Goal: Task Accomplishment & Management: Manage account settings

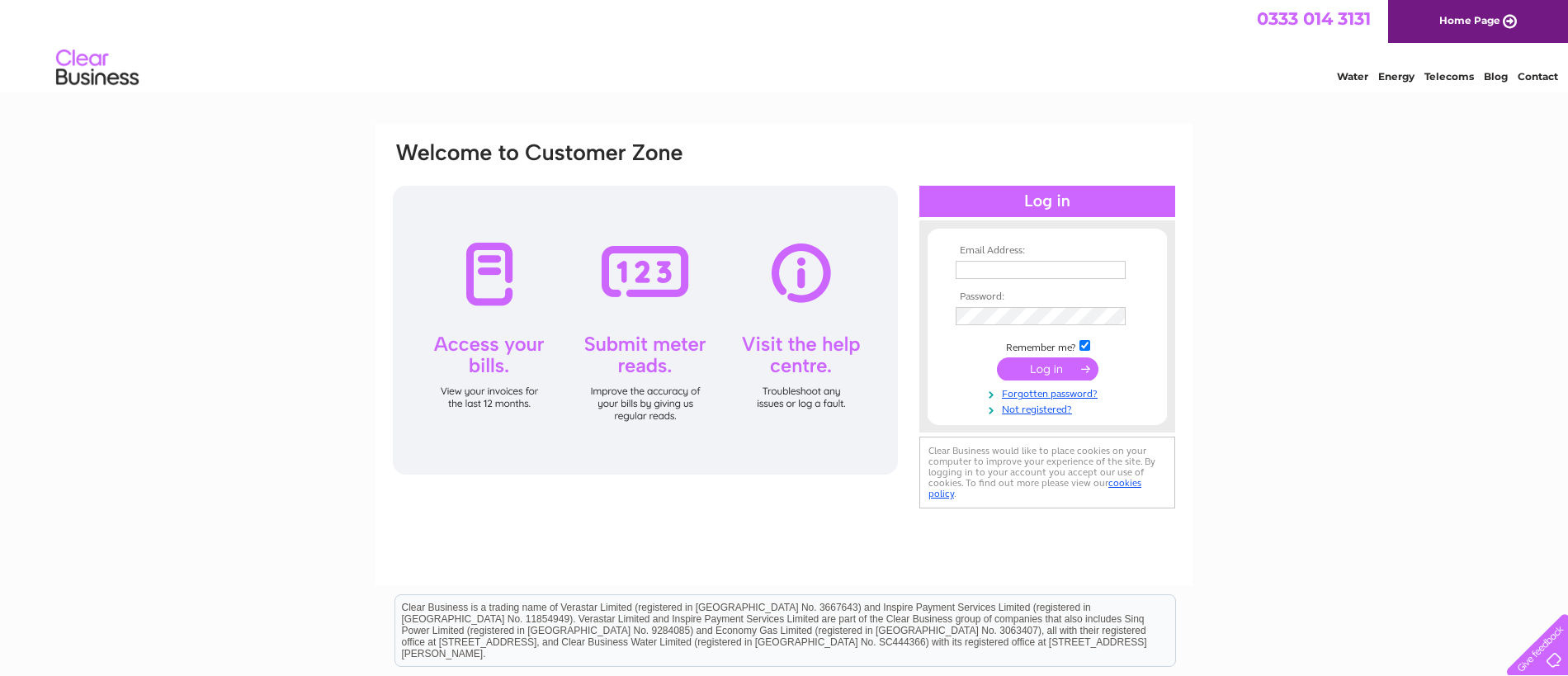
type input "[EMAIL_ADDRESS][DOMAIN_NAME]"
click at [1035, 373] on input "submit" at bounding box center [1047, 368] width 101 height 23
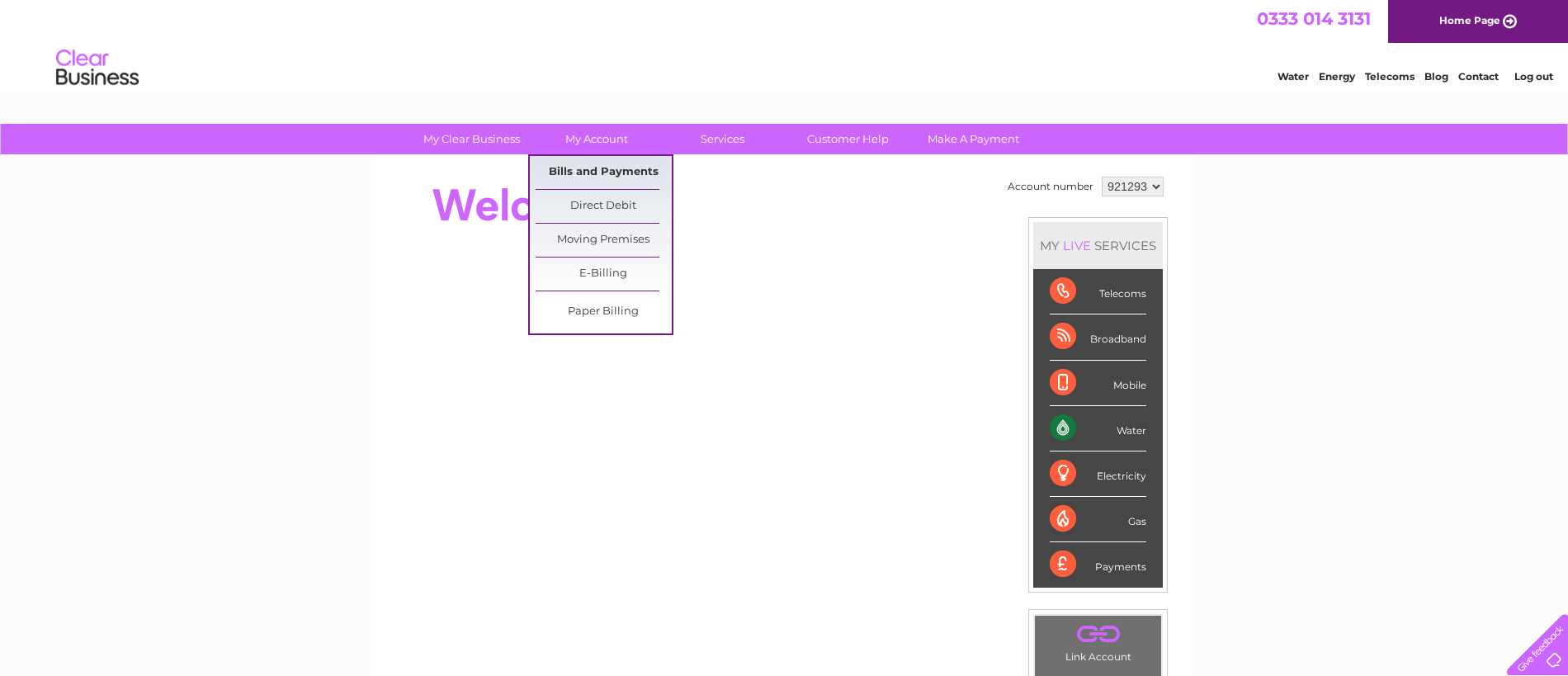
click at [609, 172] on link "Bills and Payments" at bounding box center [603, 172] width 136 height 33
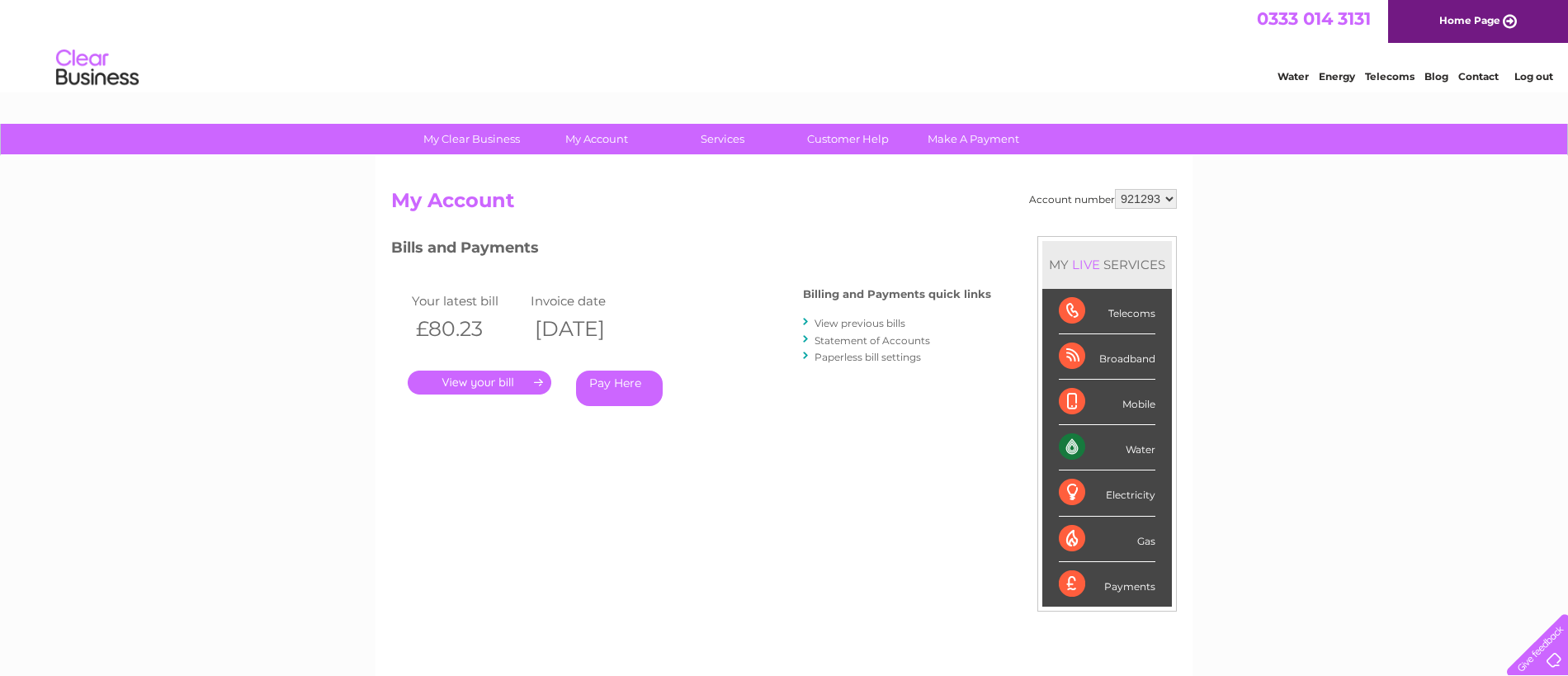
click at [479, 382] on link "." at bounding box center [479, 382] width 143 height 24
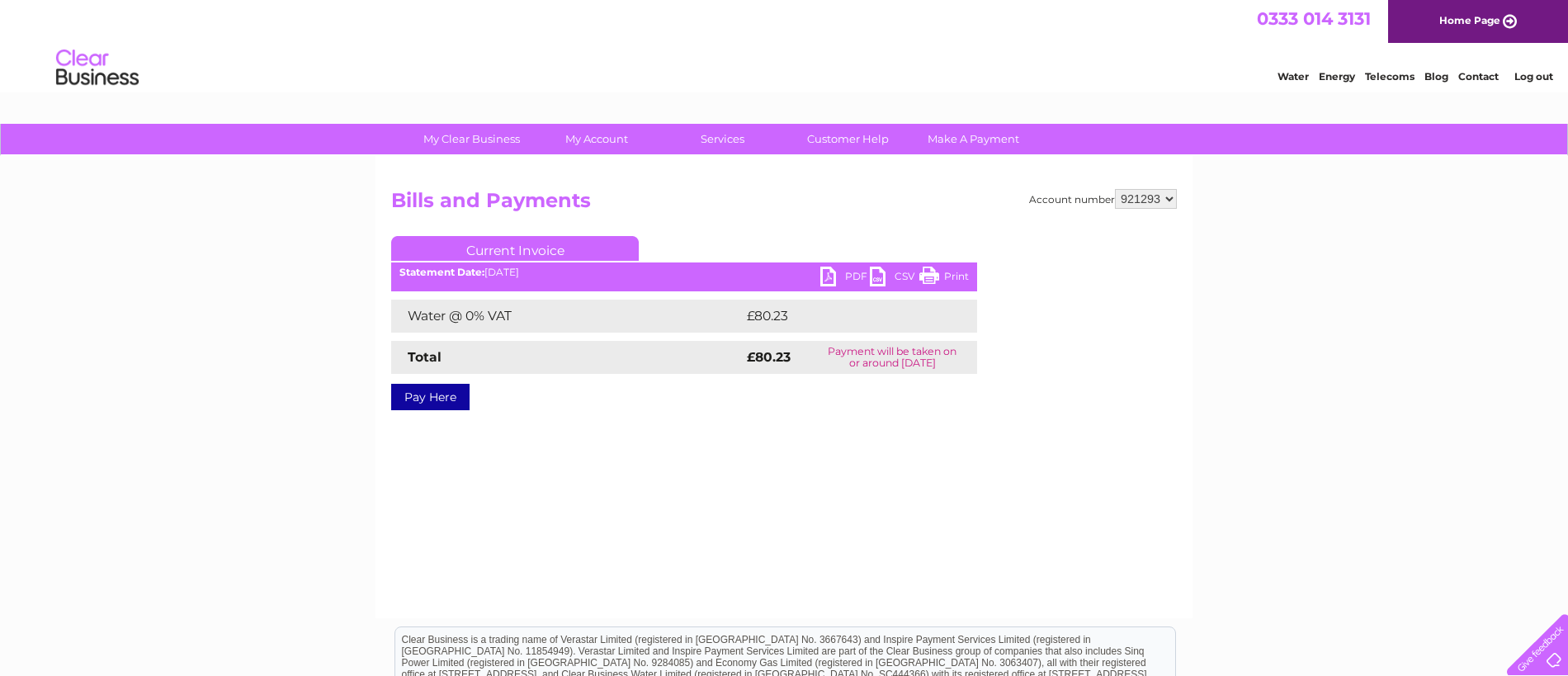
click at [935, 275] on link "Print" at bounding box center [944, 278] width 49 height 24
click at [1539, 79] on link "Log out" at bounding box center [1534, 76] width 39 height 12
